Goal: Information Seeking & Learning: Learn about a topic

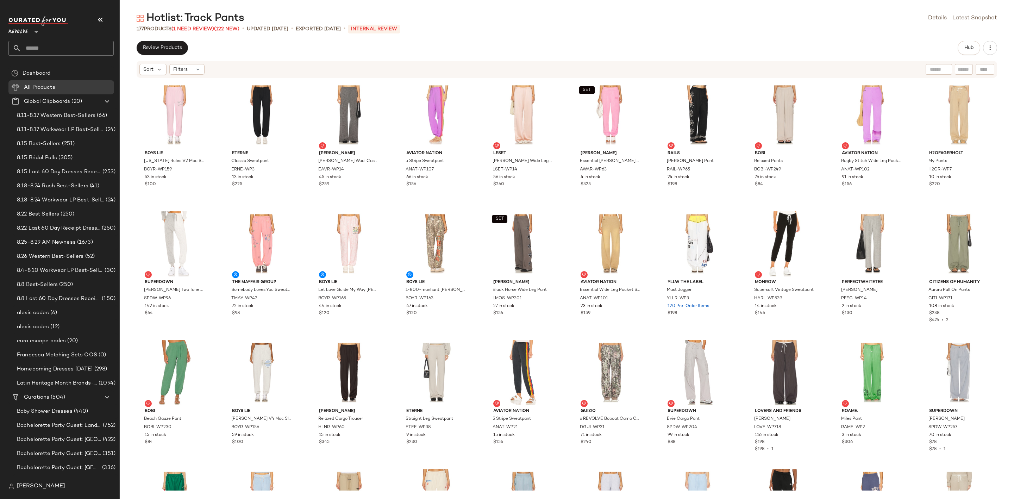
drag, startPoint x: 0, startPoint y: 0, endPoint x: 58, endPoint y: 43, distance: 72.0
click at [58, 43] on input "text" at bounding box center [67, 48] width 93 height 15
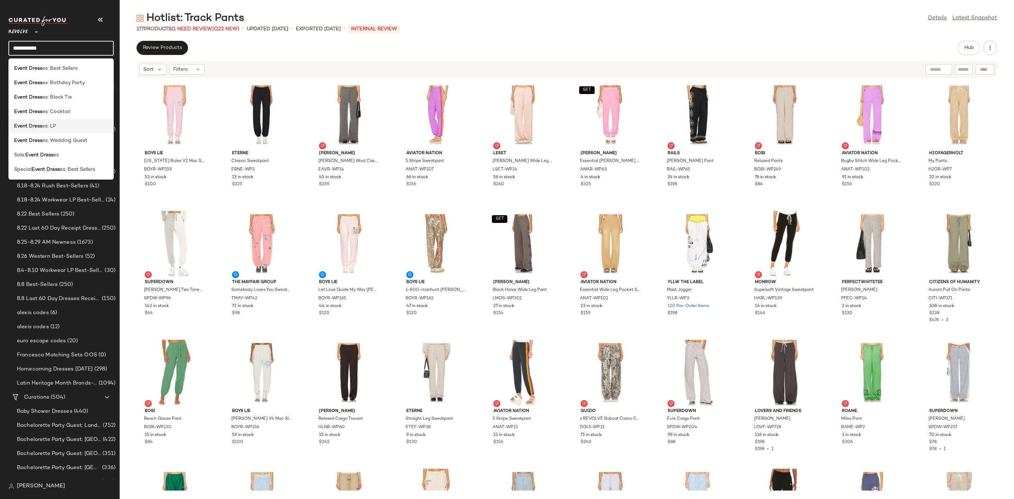
type input "**********"
click at [71, 127] on div "Event Dress es: LP" at bounding box center [61, 125] width 94 height 7
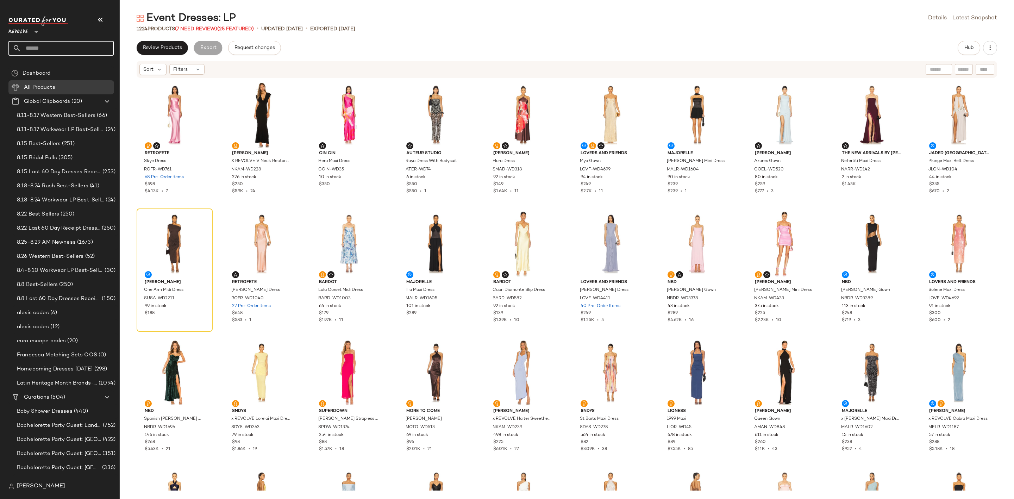
click at [61, 46] on input "text" at bounding box center [67, 48] width 93 height 15
type input "******"
click at [78, 67] on div "Microsoft: Ballet core" at bounding box center [61, 68] width 94 height 7
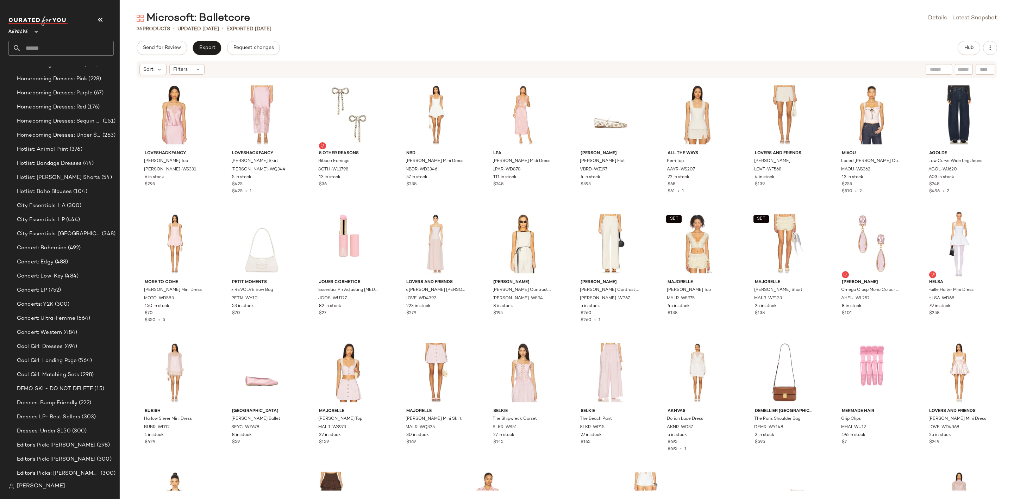
scroll to position [1460, 0]
click at [968, 21] on link "Latest Snapshot" at bounding box center [974, 18] width 45 height 8
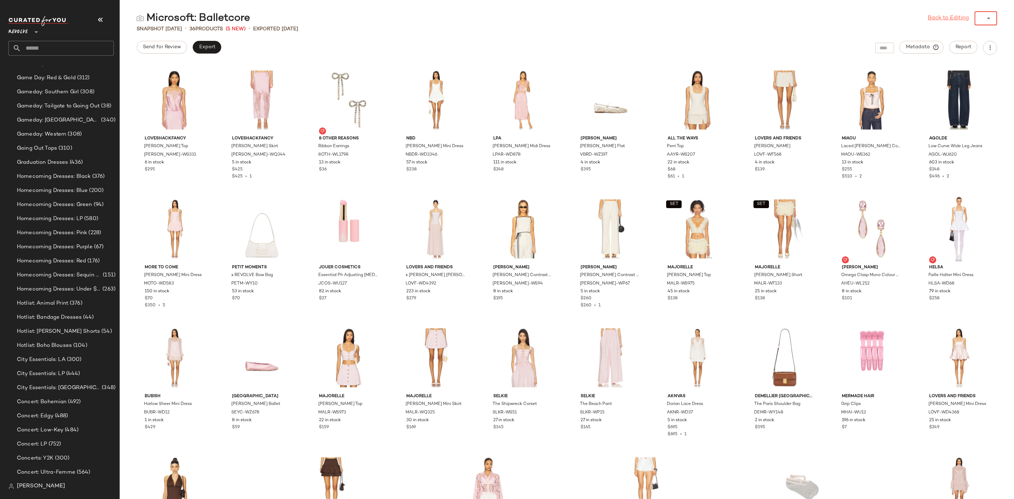
click at [968, 21] on div "Back to Editing ******" at bounding box center [961, 18] width 69 height 14
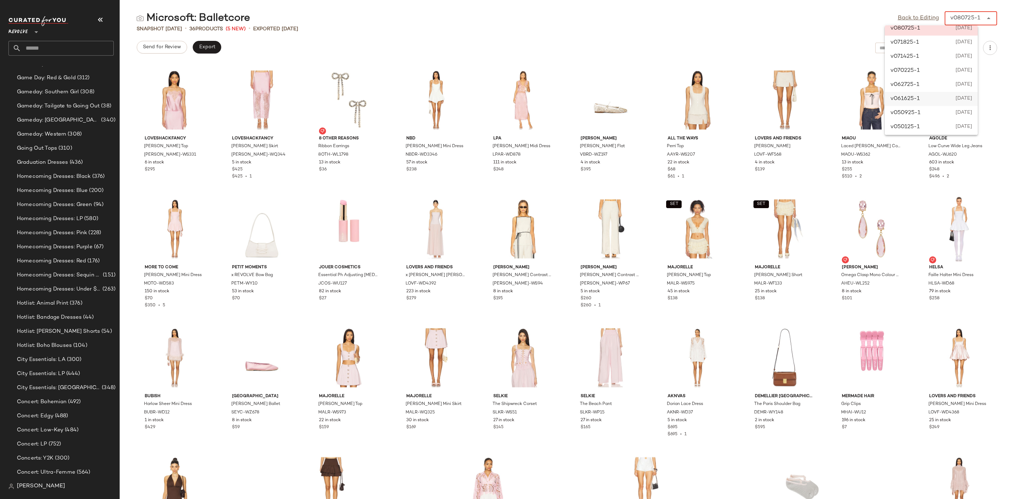
scroll to position [9, 0]
click at [959, 125] on span "[DATE]" at bounding box center [963, 125] width 17 height 8
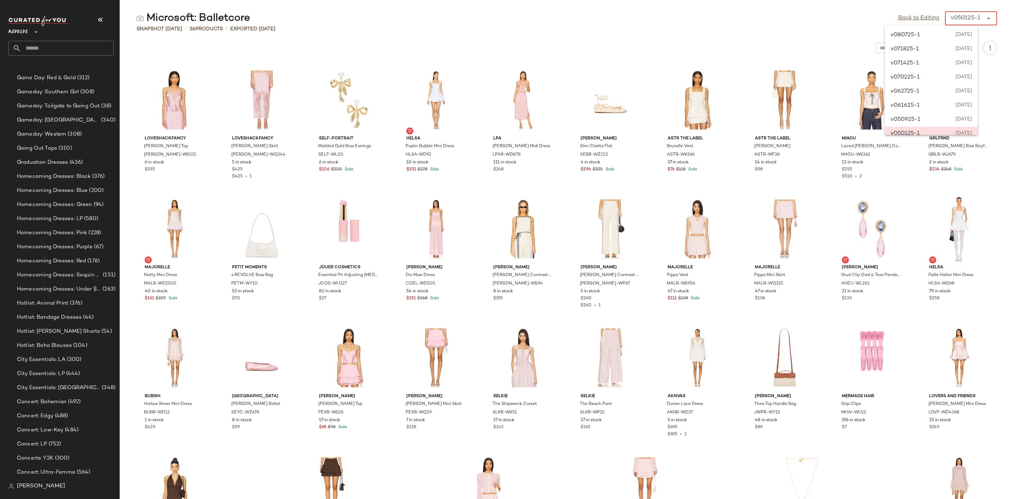
click at [973, 14] on div "v050125-1" at bounding box center [965, 18] width 30 height 8
click at [951, 30] on div "v080725-1 [DATE]" at bounding box center [931, 35] width 93 height 14
type input "******"
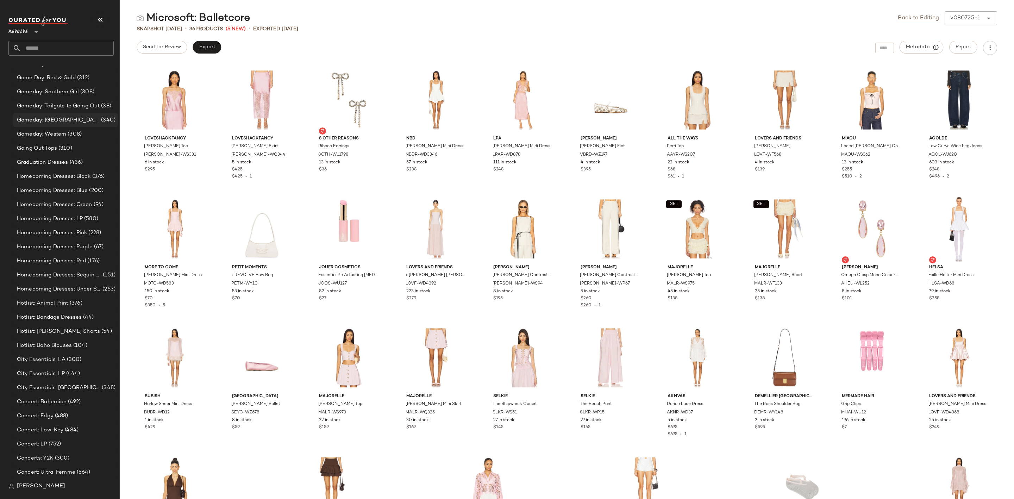
click at [64, 117] on span "Gameday: [GEOGRAPHIC_DATA]" at bounding box center [58, 120] width 83 height 8
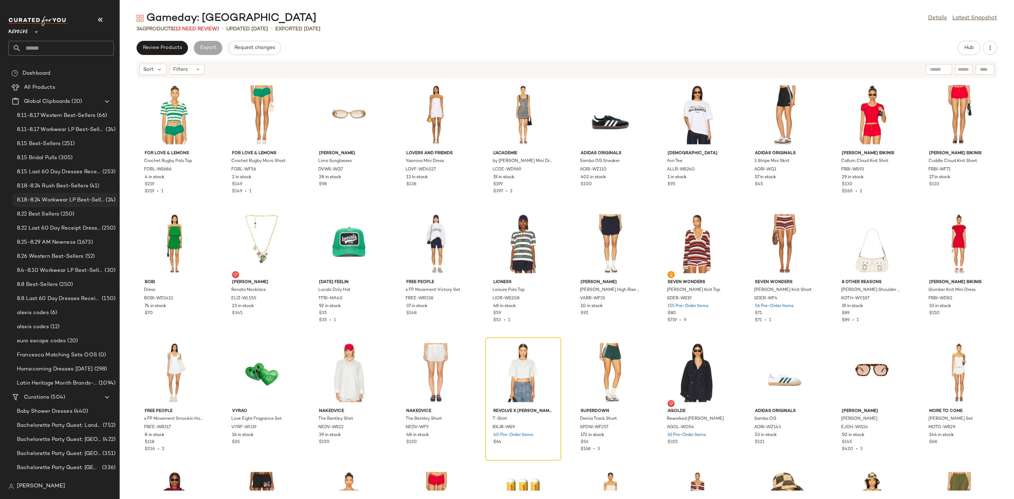
scroll to position [106, 0]
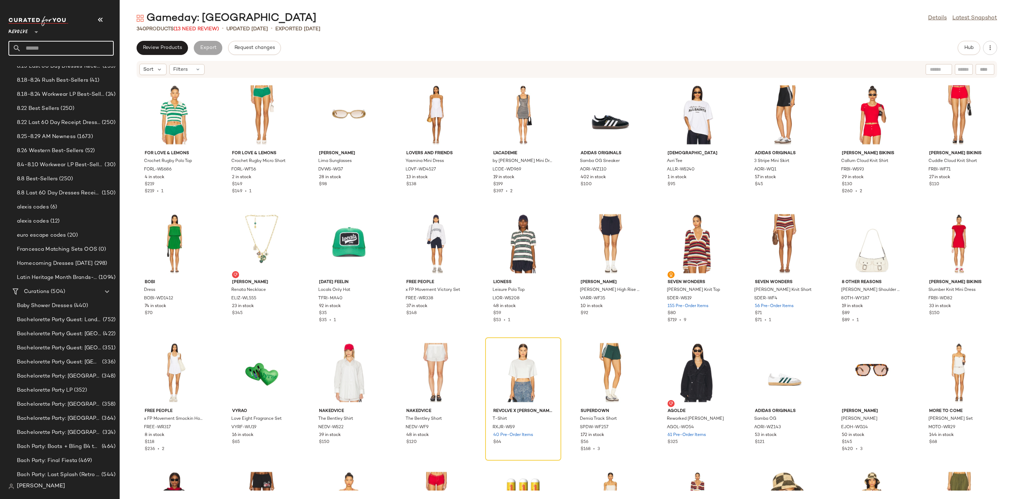
click at [52, 45] on input "text" at bounding box center [67, 48] width 93 height 15
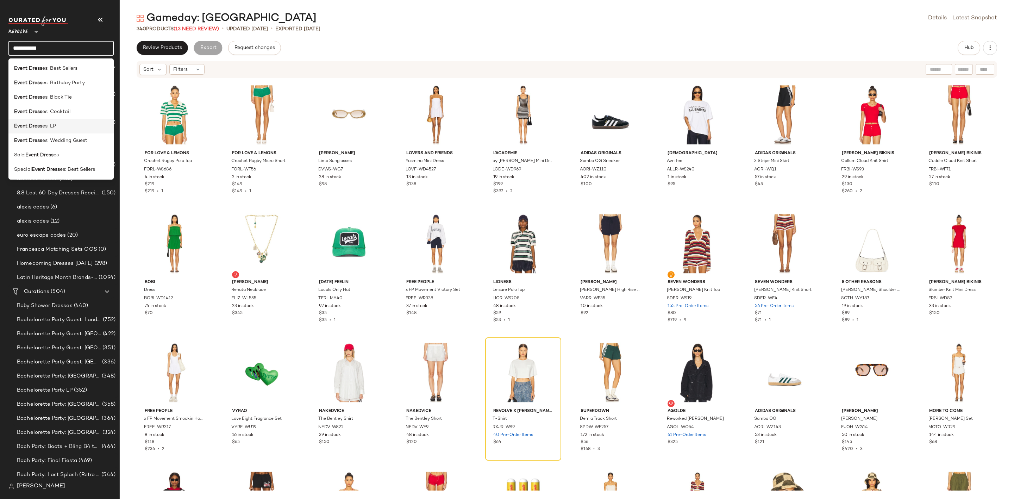
type input "**********"
click at [76, 120] on div "Event Dress es: LP" at bounding box center [60, 126] width 105 height 14
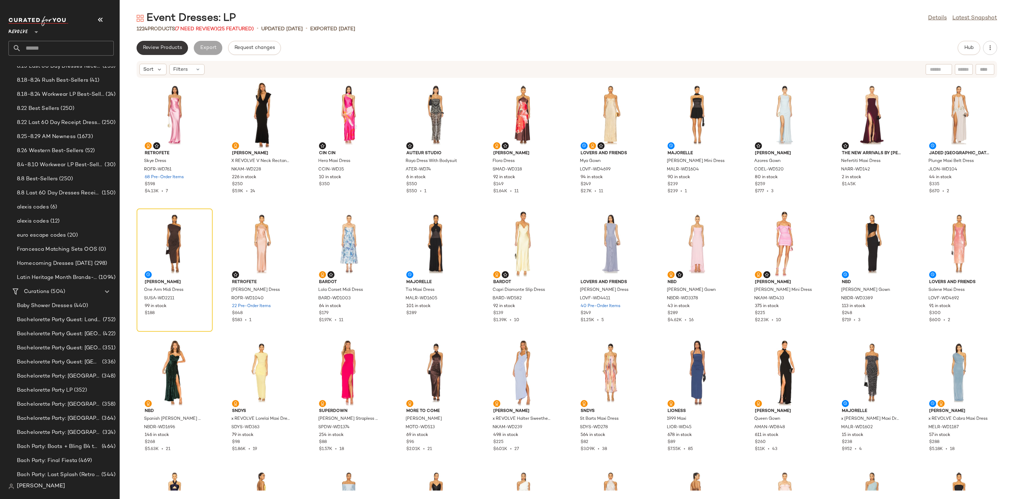
click at [166, 49] on span "Review Products" at bounding box center [162, 48] width 39 height 6
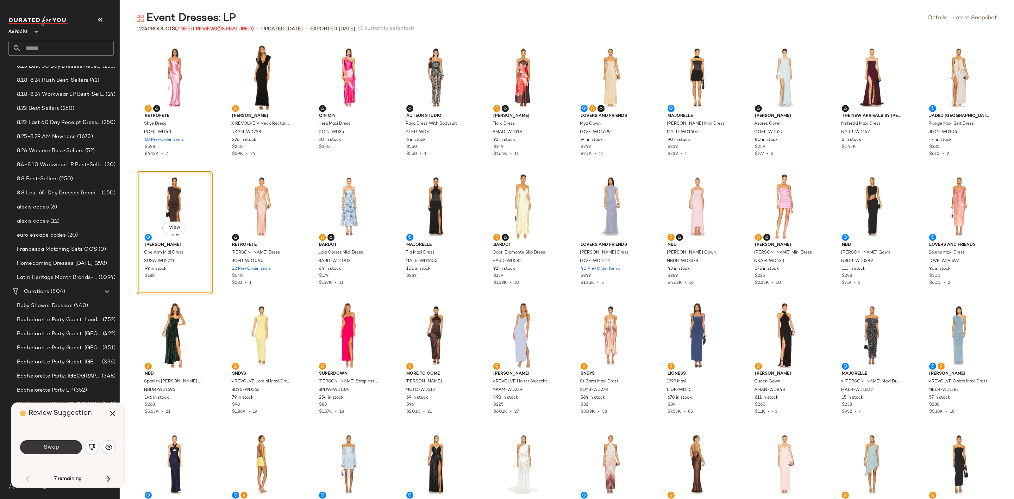
click at [49, 445] on span "Swap" at bounding box center [51, 447] width 16 height 7
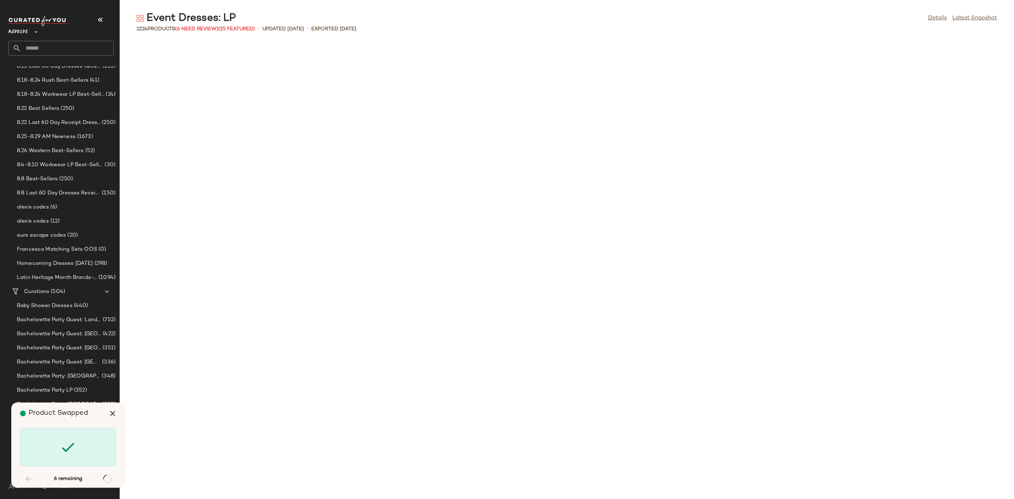
scroll to position [1546, 0]
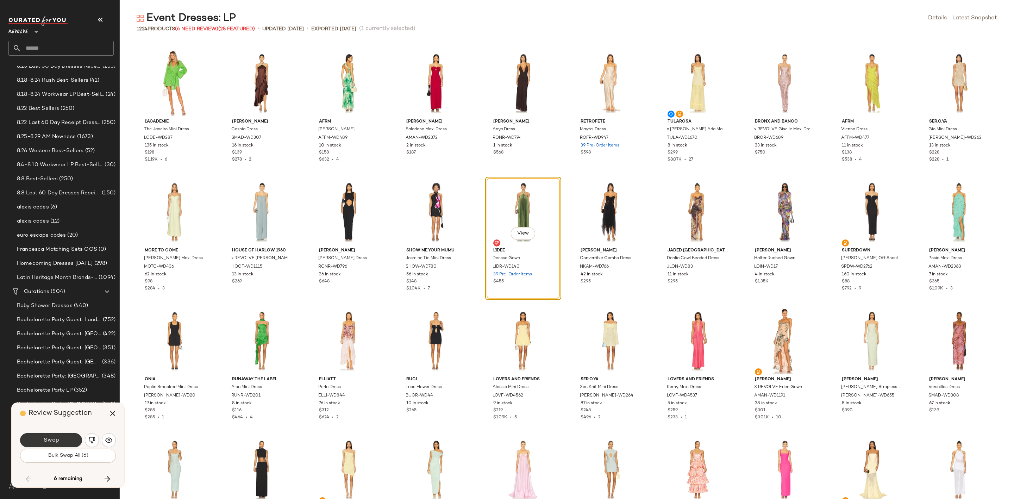
click at [62, 435] on button "Swap" at bounding box center [51, 440] width 62 height 14
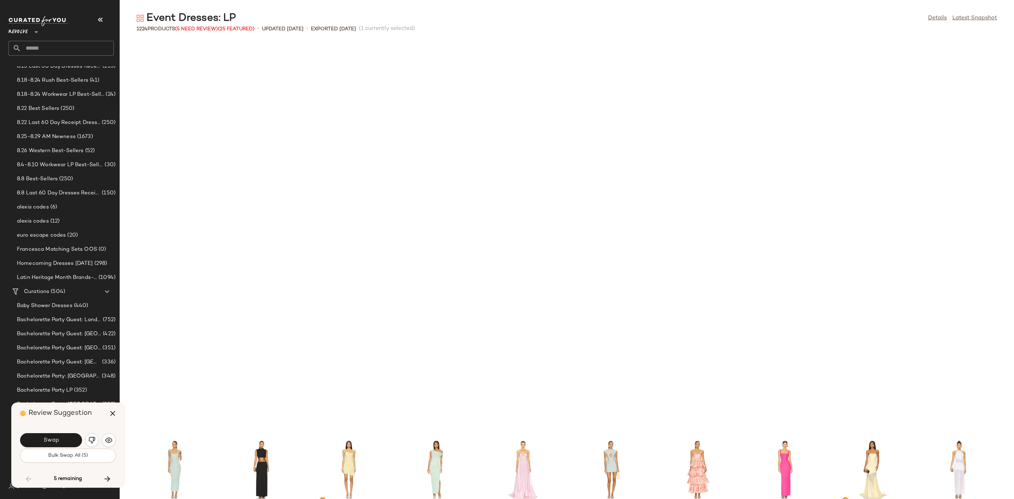
scroll to position [1932, 0]
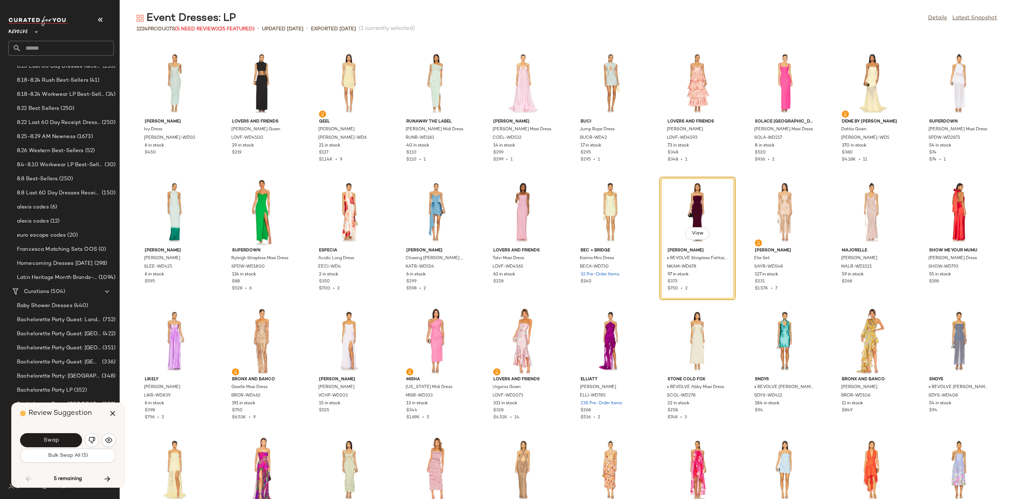
click at [54, 437] on span "Swap" at bounding box center [51, 440] width 16 height 7
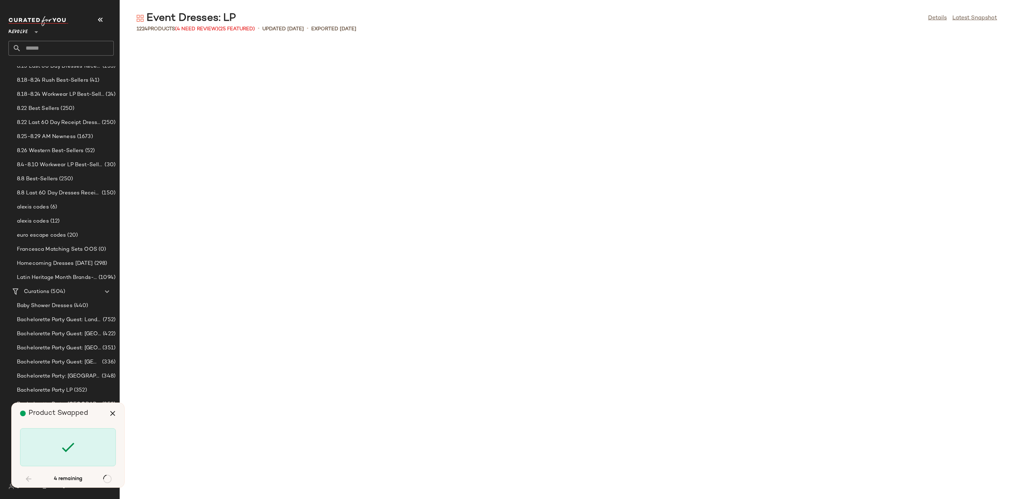
scroll to position [3736, 0]
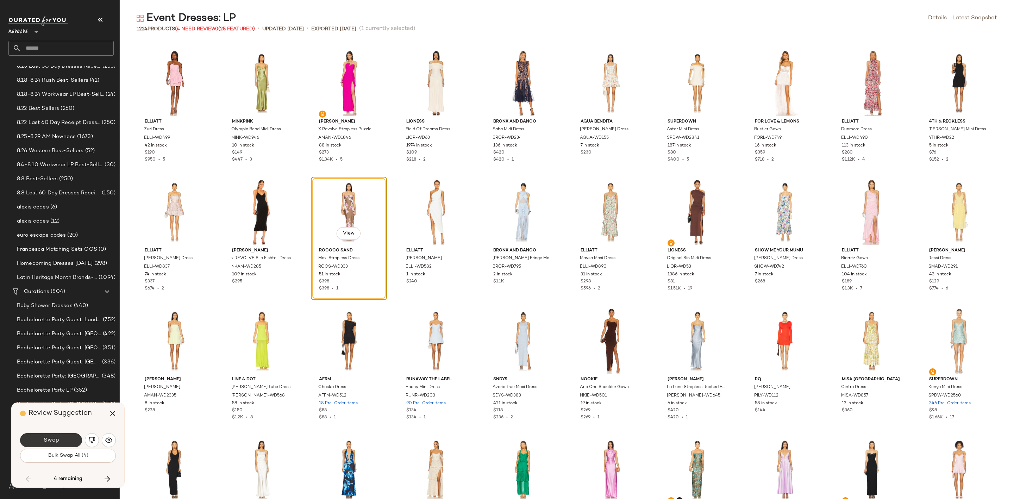
click at [62, 441] on button "Swap" at bounding box center [51, 440] width 62 height 14
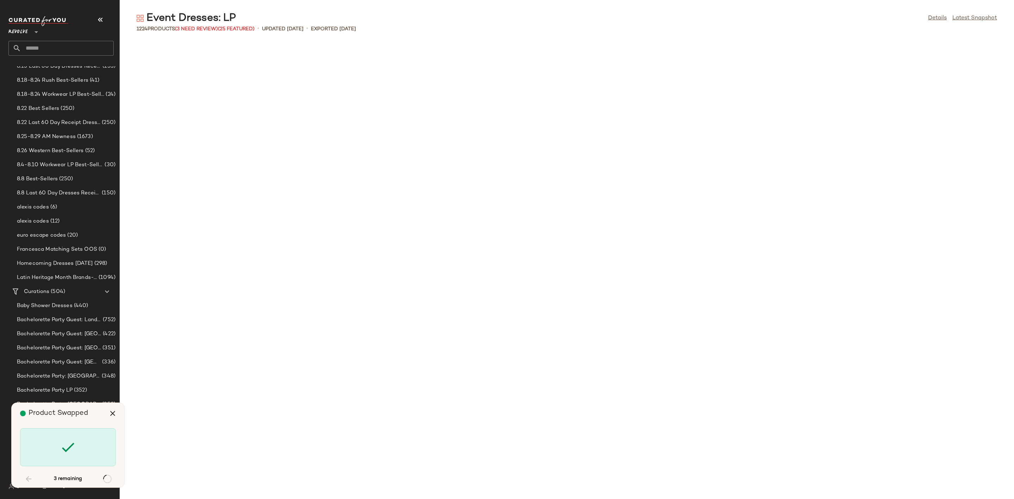
scroll to position [4380, 0]
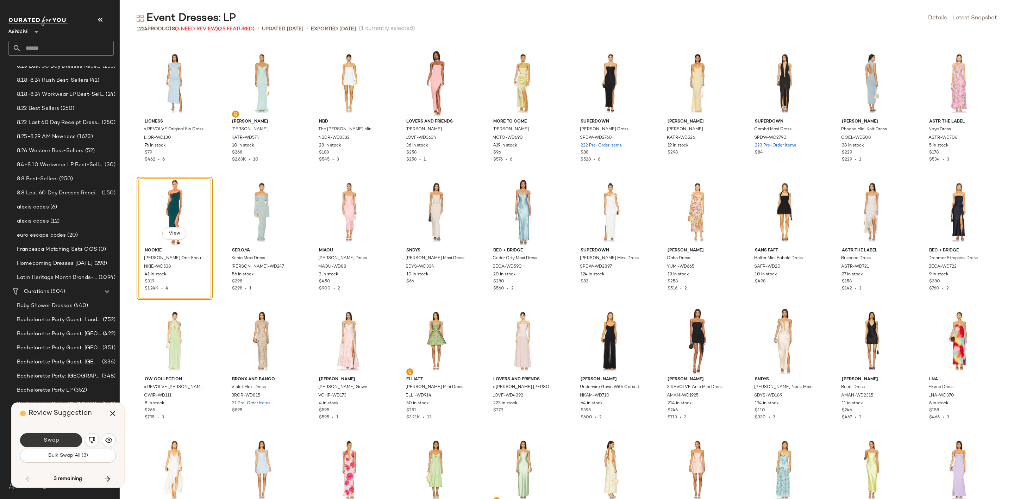
click at [50, 444] on button "Swap" at bounding box center [51, 440] width 62 height 14
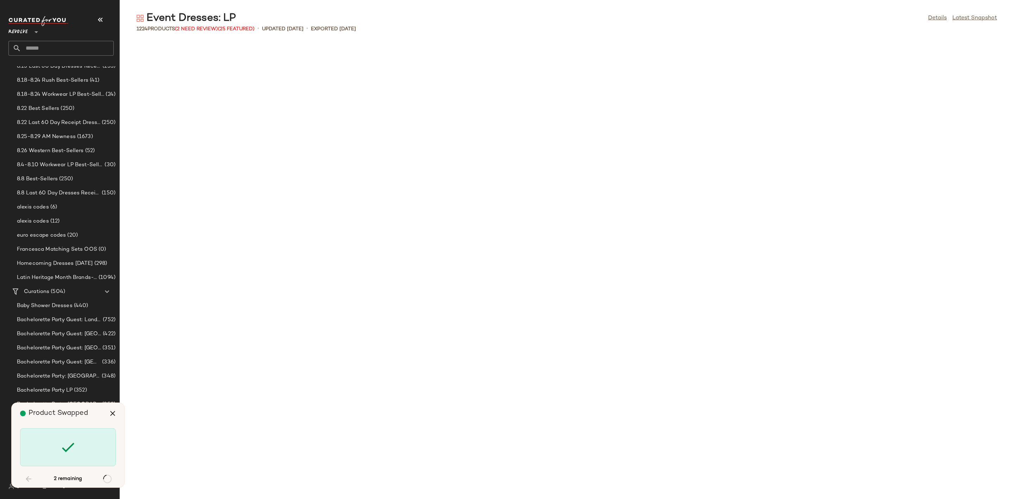
scroll to position [8373, 0]
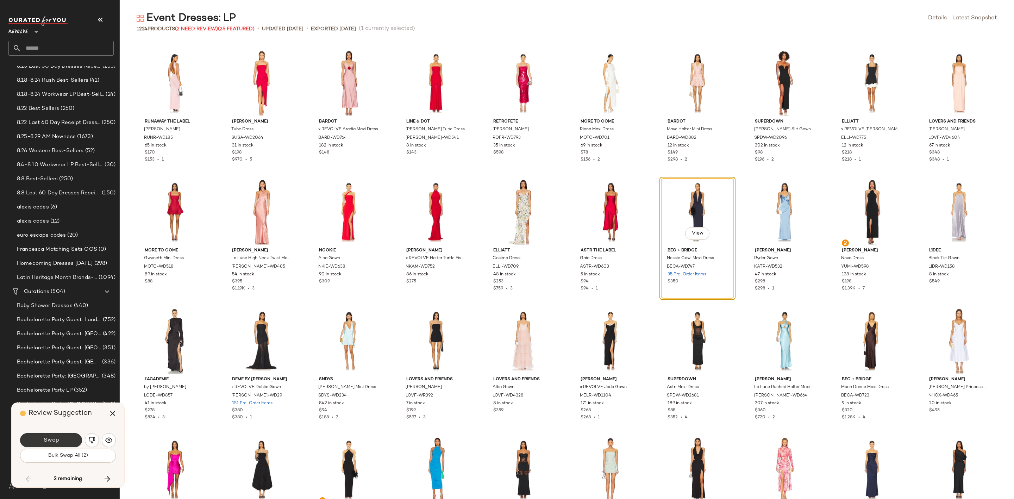
click at [69, 438] on button "Swap" at bounding box center [51, 440] width 62 height 14
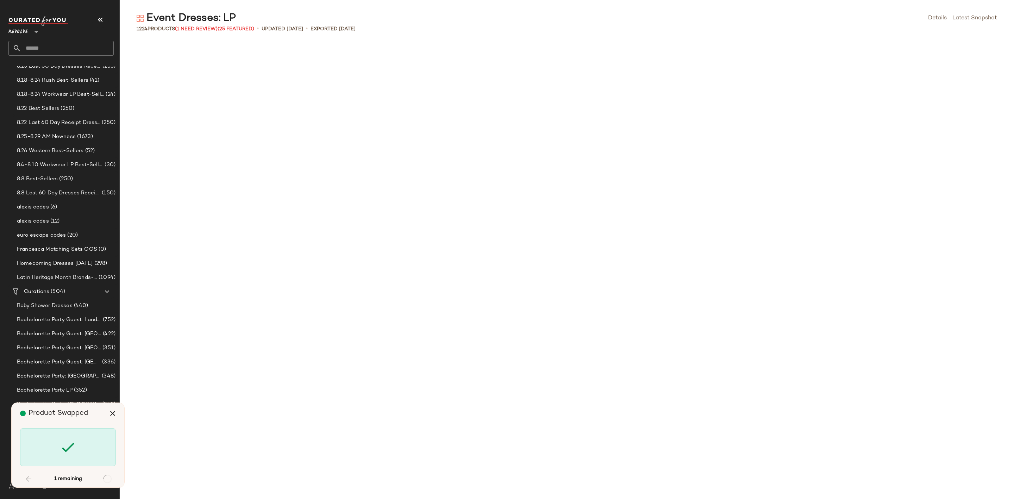
scroll to position [12753, 0]
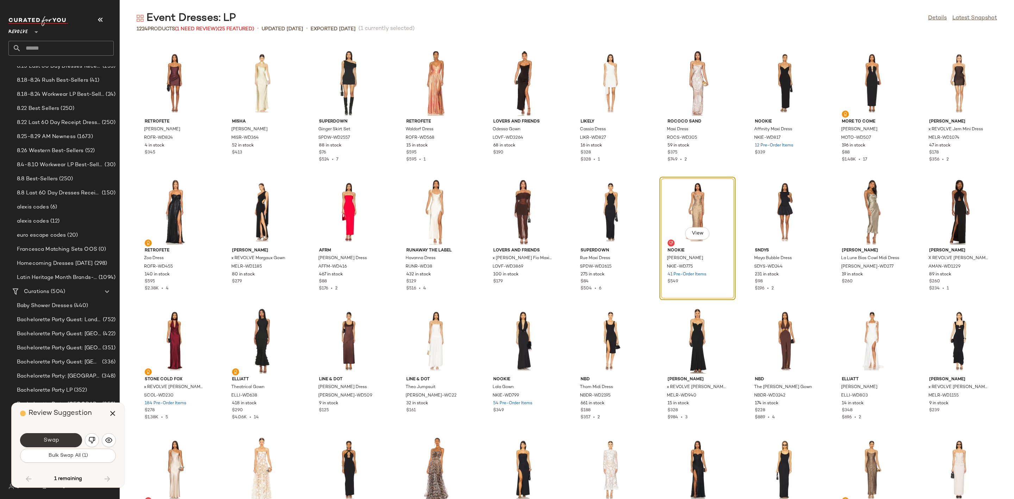
click at [37, 442] on button "Swap" at bounding box center [51, 440] width 62 height 14
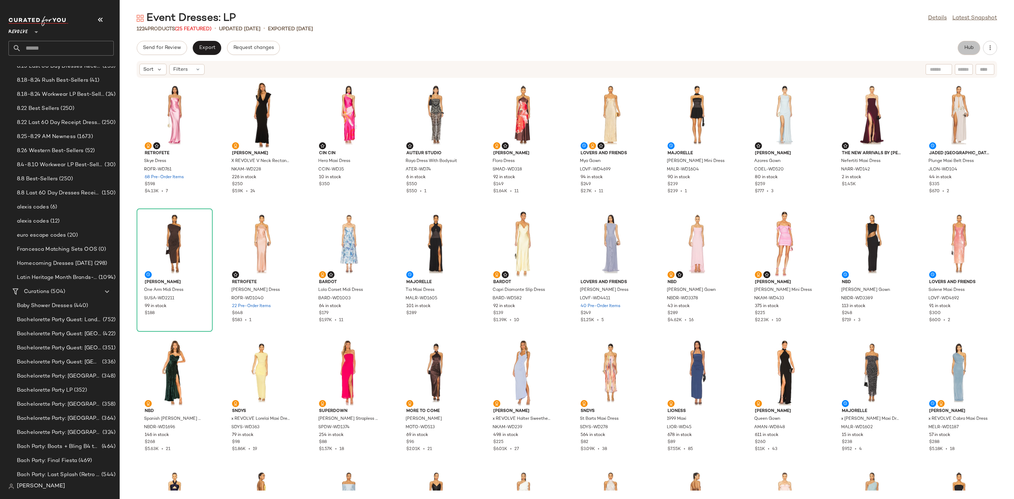
click at [963, 50] on button "Hub" at bounding box center [968, 48] width 23 height 14
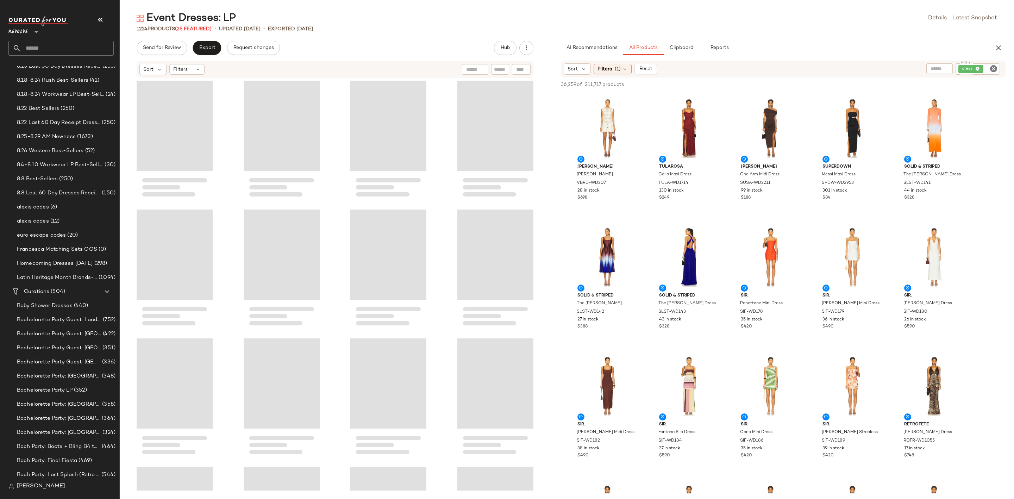
drag, startPoint x: 566, startPoint y: 270, endPoint x: 552, endPoint y: 272, distance: 14.2
click at [552, 272] on div "Event Dresses: LP Details Latest Snapshot 1224 Products (25 Featured) • updated…" at bounding box center [567, 254] width 894 height 487
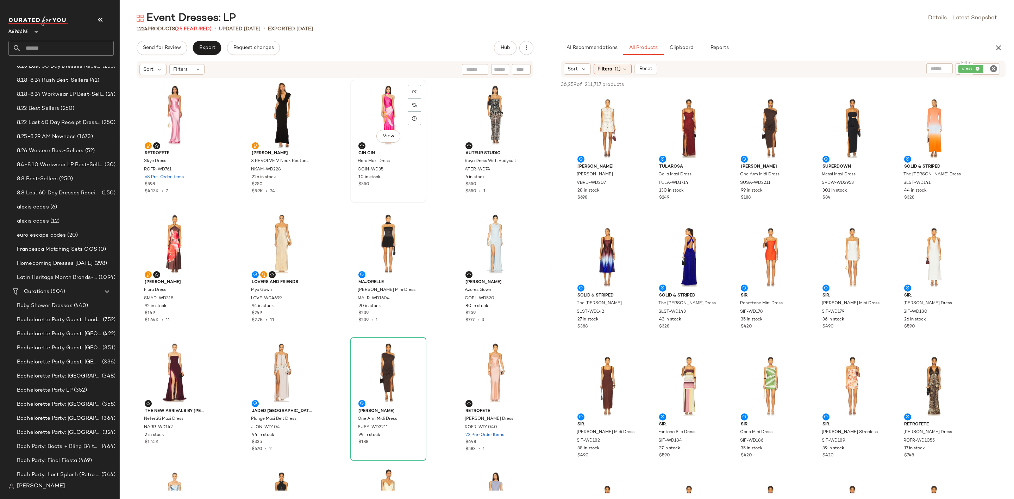
click at [375, 122] on div "View" at bounding box center [388, 114] width 71 height 65
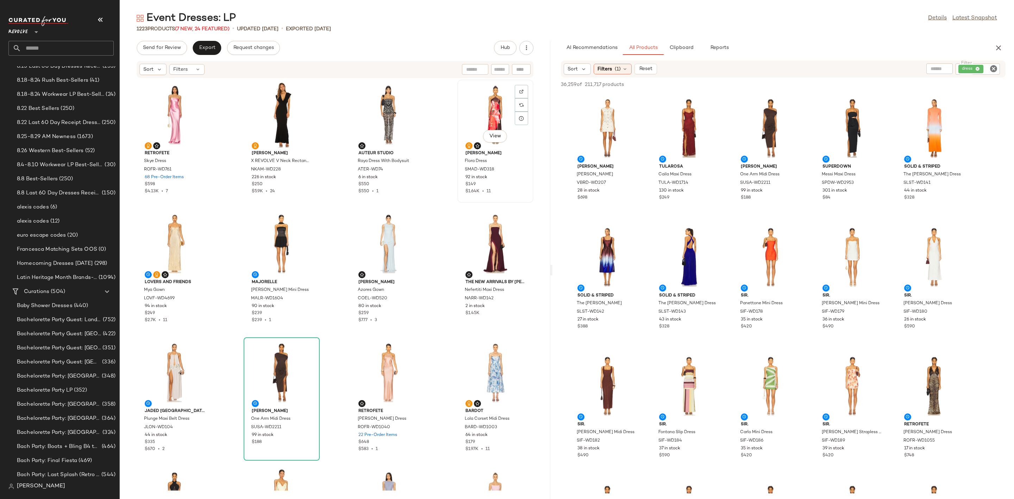
click at [490, 108] on div "View" at bounding box center [495, 114] width 71 height 65
click at [517, 88] on div at bounding box center [521, 91] width 13 height 13
click at [376, 240] on div "View" at bounding box center [388, 243] width 71 height 65
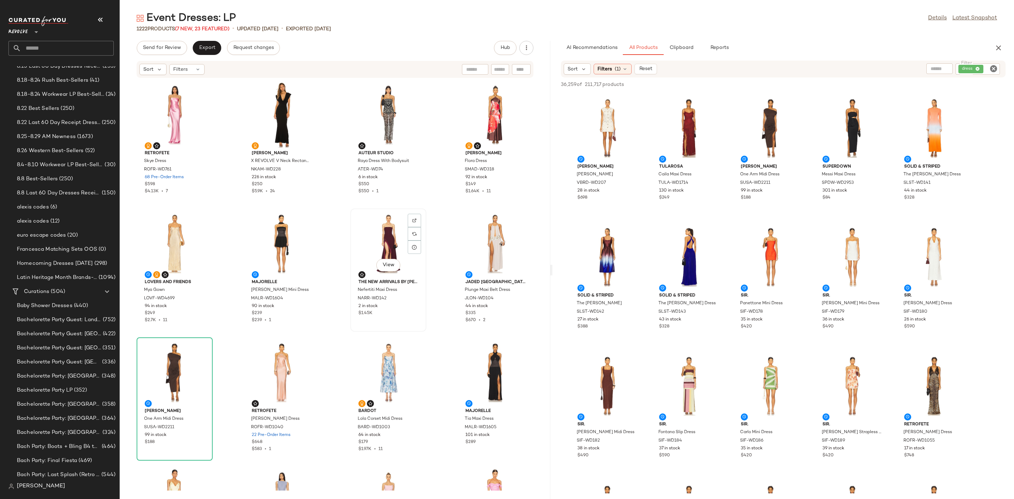
click at [367, 248] on div "View" at bounding box center [388, 243] width 71 height 65
click at [474, 242] on div "View" at bounding box center [495, 243] width 71 height 65
click at [158, 374] on div "View" at bounding box center [174, 372] width 71 height 65
click at [268, 372] on div "View" at bounding box center [281, 372] width 71 height 65
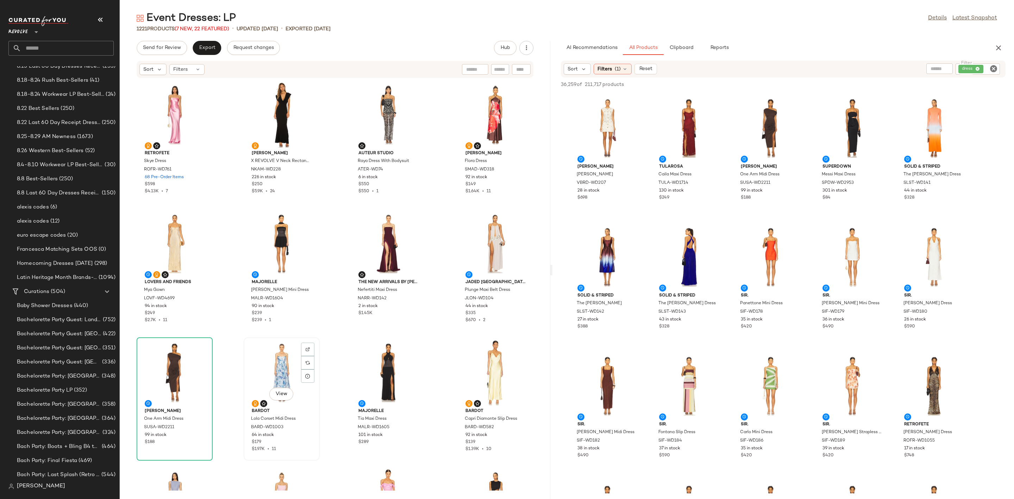
click at [264, 373] on div "View" at bounding box center [281, 372] width 71 height 65
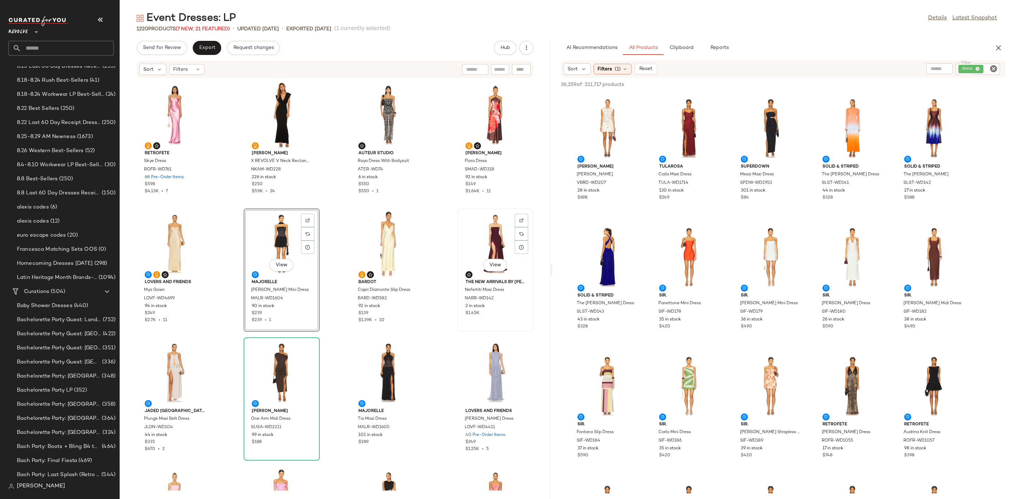
click at [478, 244] on div "View" at bounding box center [495, 243] width 71 height 65
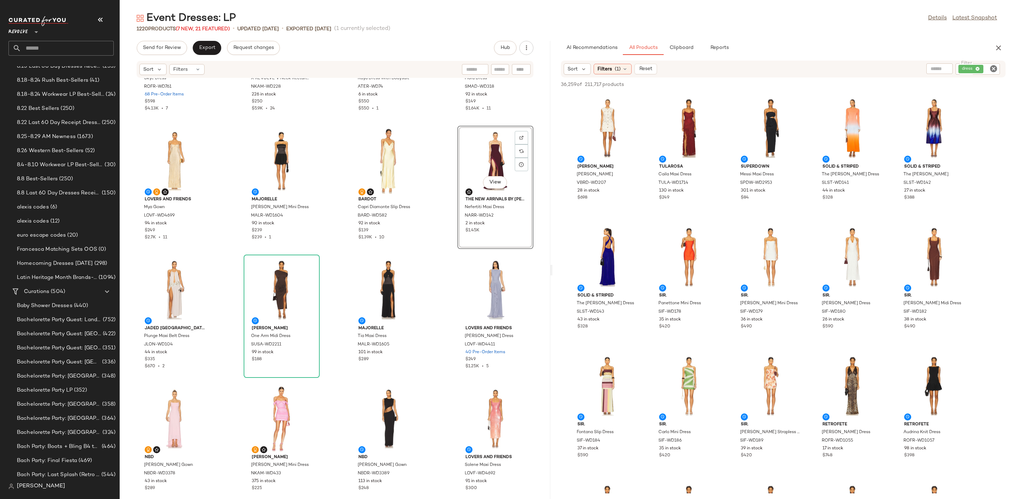
scroll to position [106, 0]
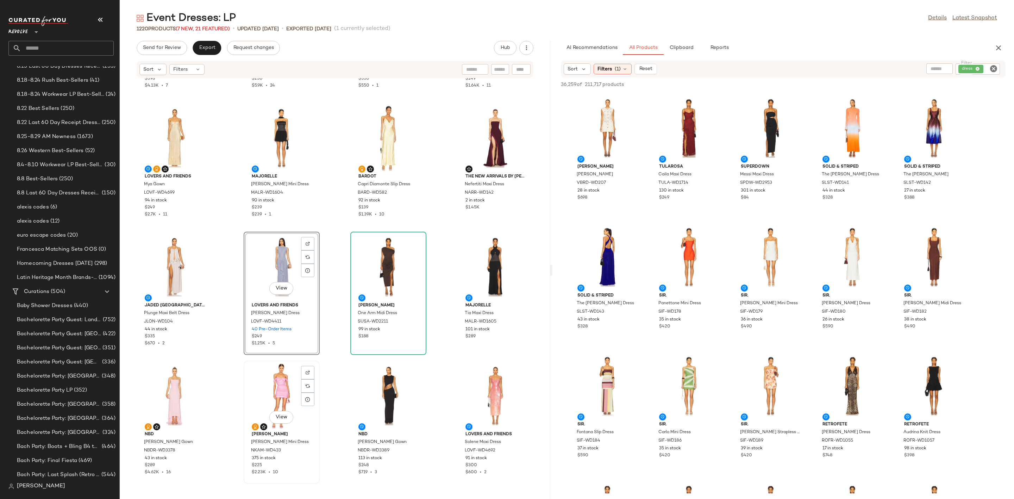
click at [271, 390] on div "View" at bounding box center [281, 395] width 71 height 65
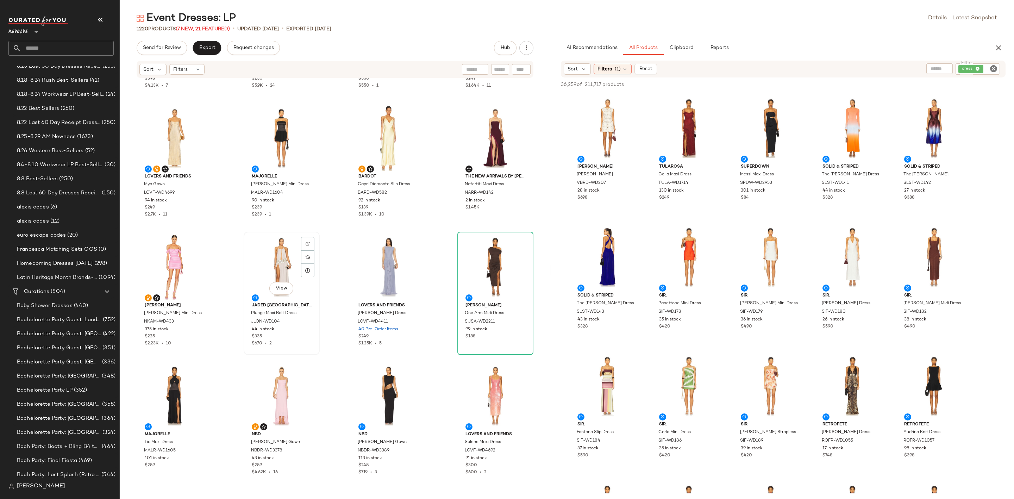
click at [266, 256] on div "View" at bounding box center [281, 266] width 71 height 65
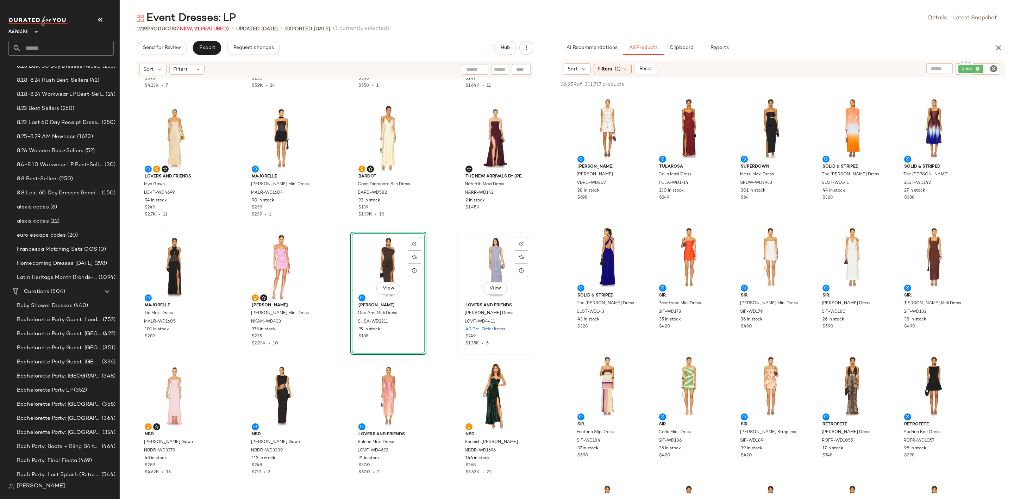
click at [487, 259] on div "View" at bounding box center [495, 266] width 71 height 65
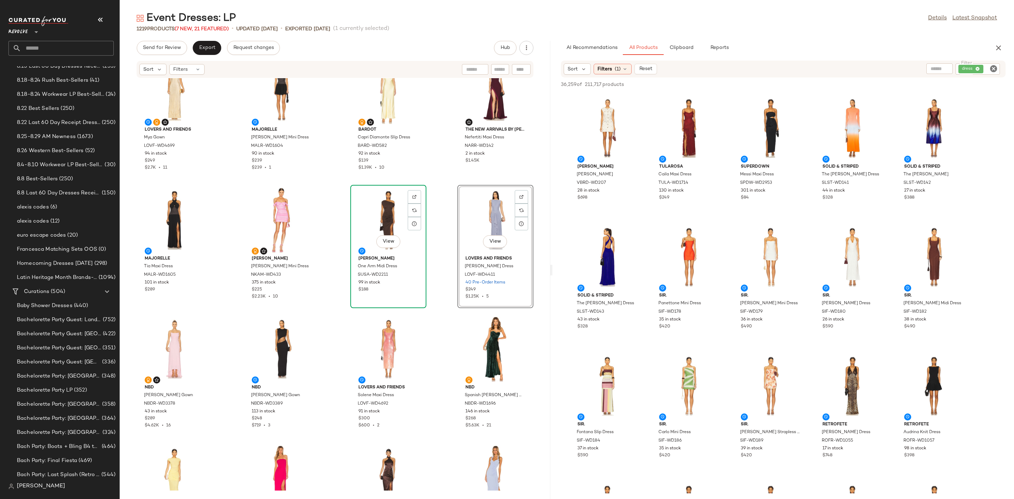
scroll to position [217, 0]
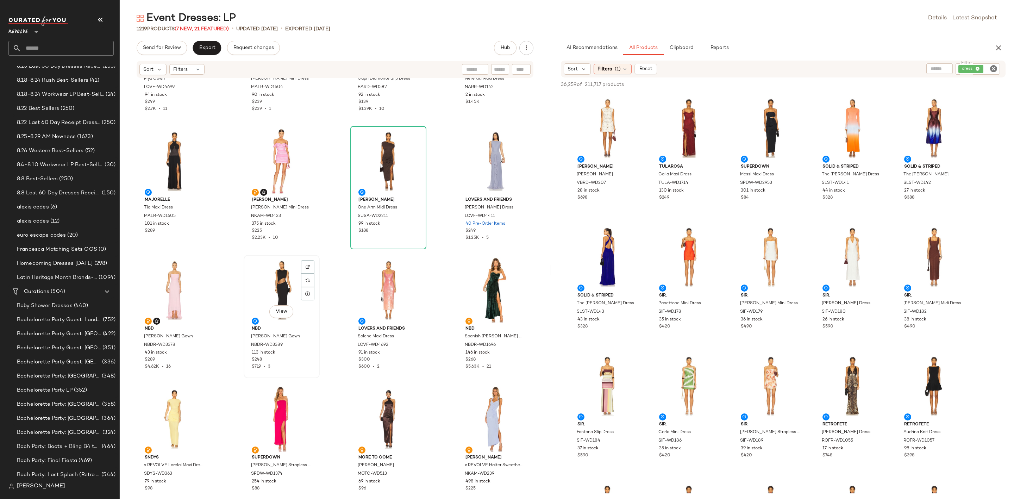
click at [266, 270] on div "View" at bounding box center [281, 289] width 71 height 65
click at [381, 277] on div "View" at bounding box center [388, 289] width 71 height 65
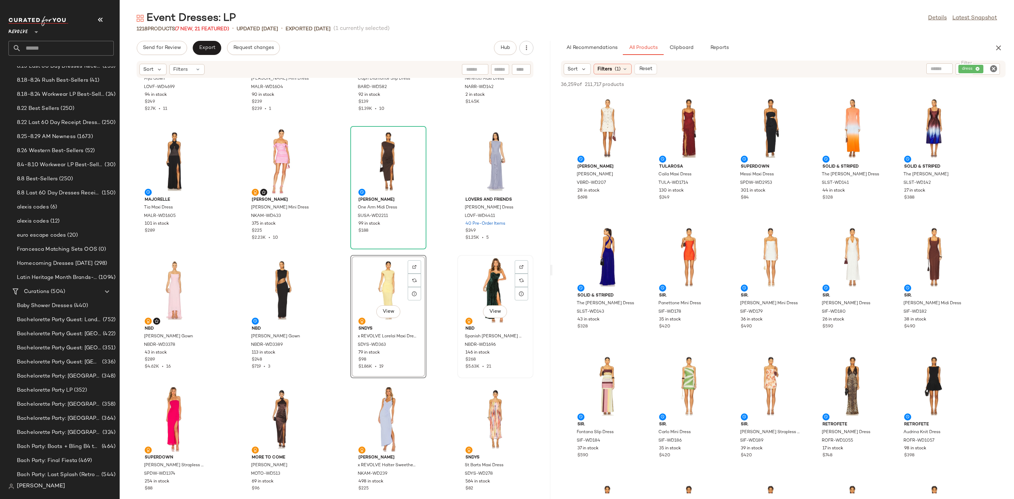
click at [474, 273] on div "View" at bounding box center [495, 289] width 71 height 65
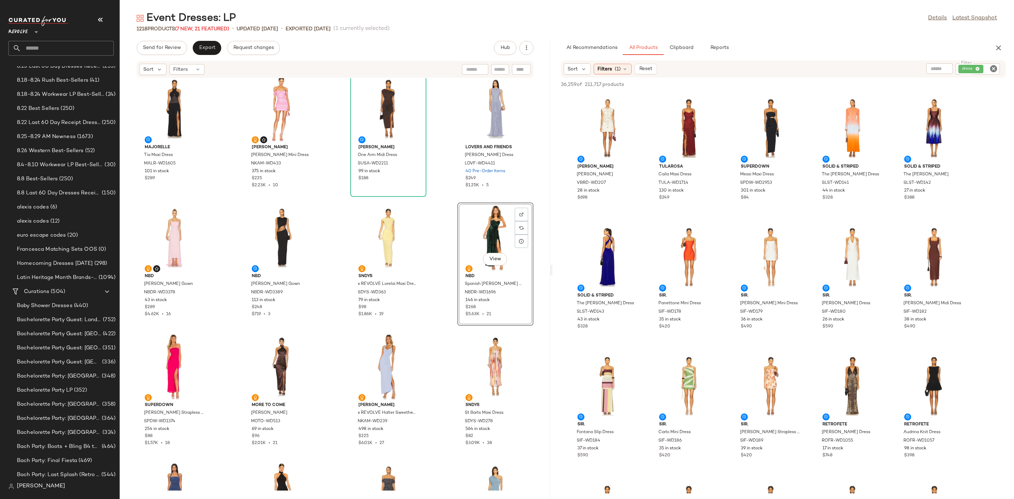
scroll to position [270, 0]
click at [712, 100] on div at bounding box center [714, 104] width 13 height 13
